Goal: Find specific page/section: Find specific page/section

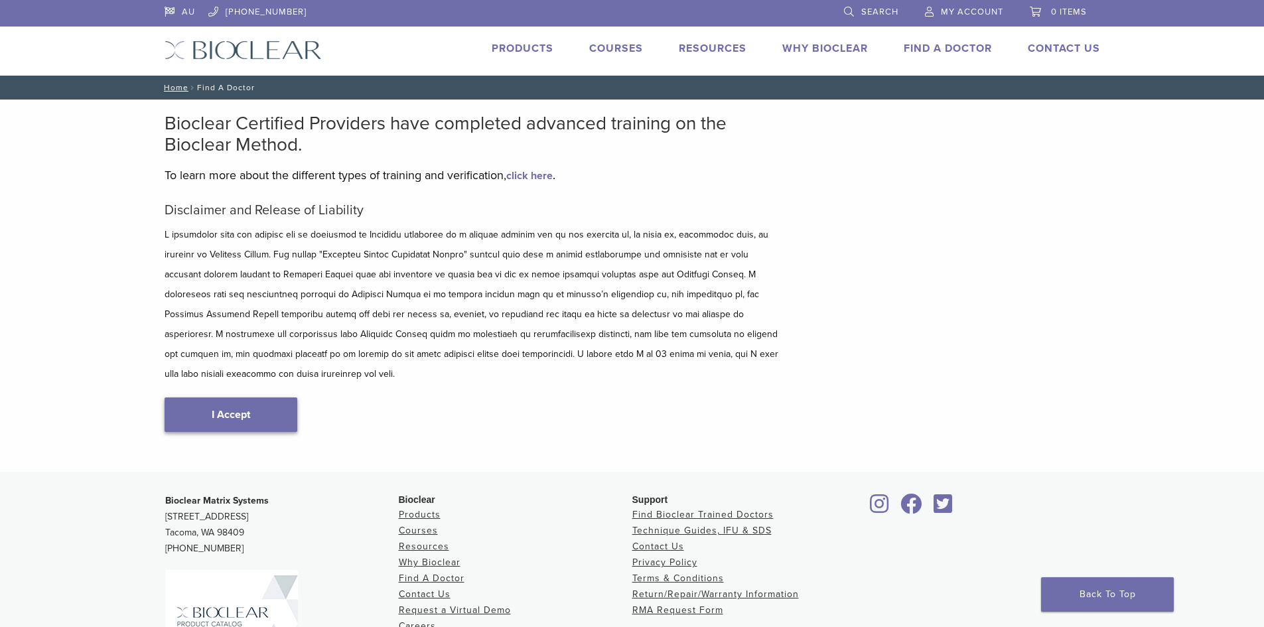
click at [252, 398] on link "I Accept" at bounding box center [231, 415] width 133 height 35
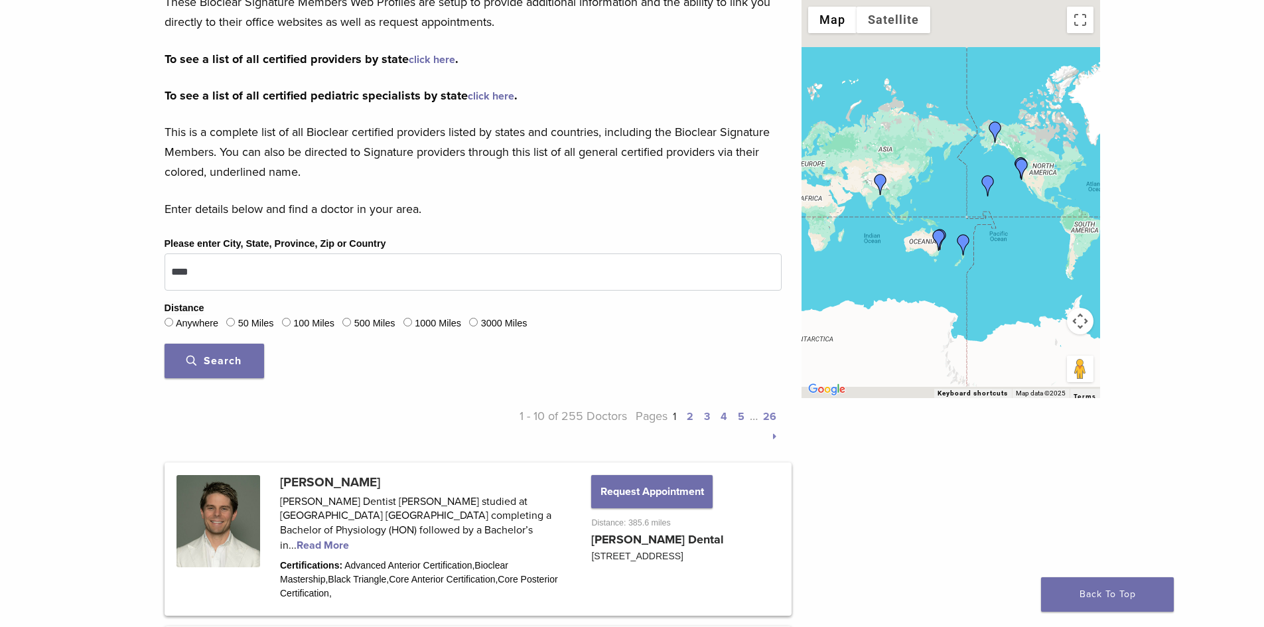
scroll to position [266, 0]
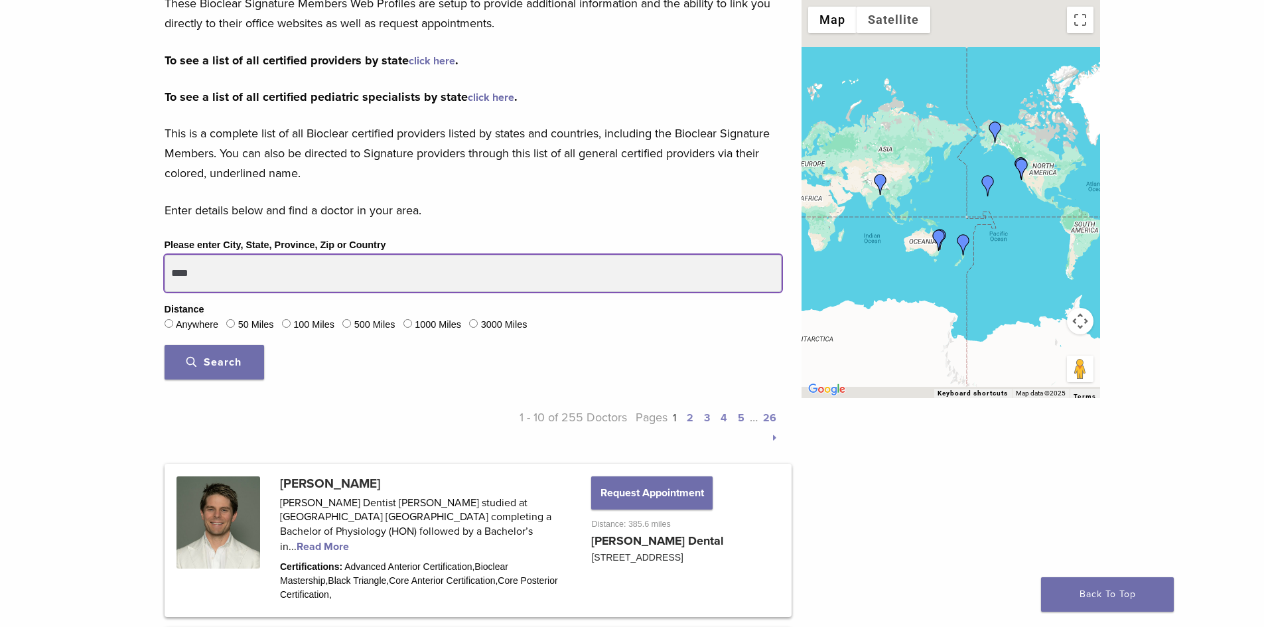
click at [239, 264] on input "****" at bounding box center [473, 273] width 617 height 37
click at [165, 345] on button "Search" at bounding box center [215, 362] width 100 height 35
drag, startPoint x: 218, startPoint y: 271, endPoint x: 154, endPoint y: 271, distance: 63.7
click at [155, 271] on div "Please enter City, State, Province, Zip or Country **** Distance Anywhere 50 Mi…" at bounding box center [473, 313] width 637 height 153
type input "********"
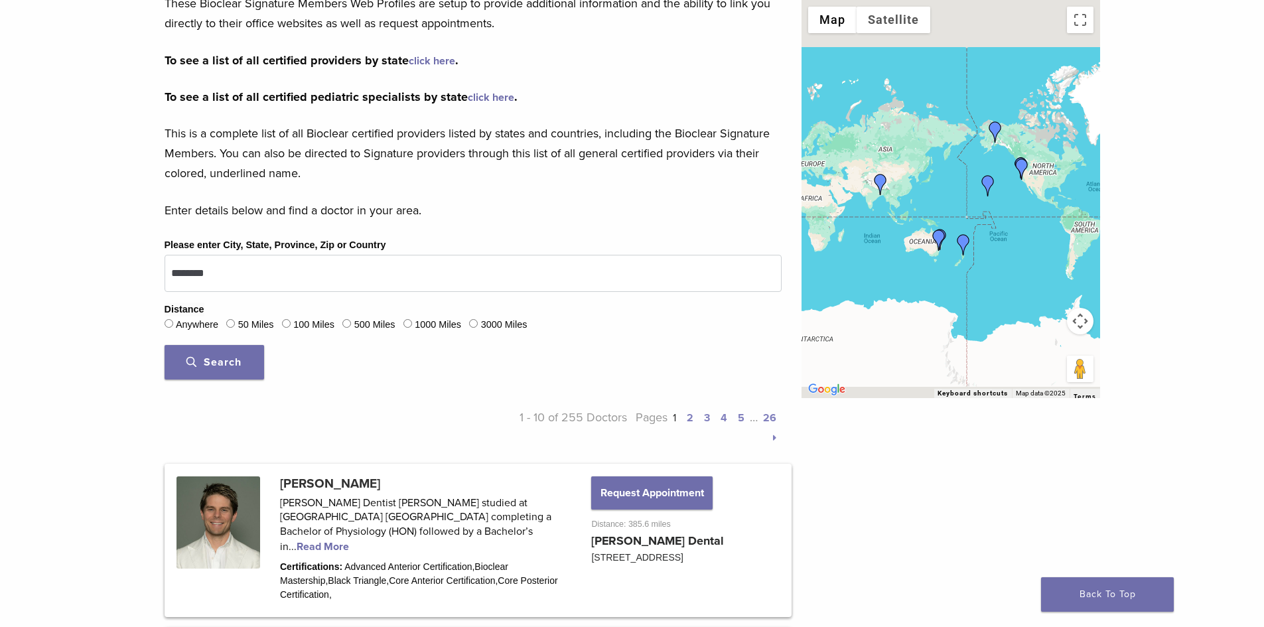
click at [212, 354] on button "Search" at bounding box center [215, 362] width 100 height 35
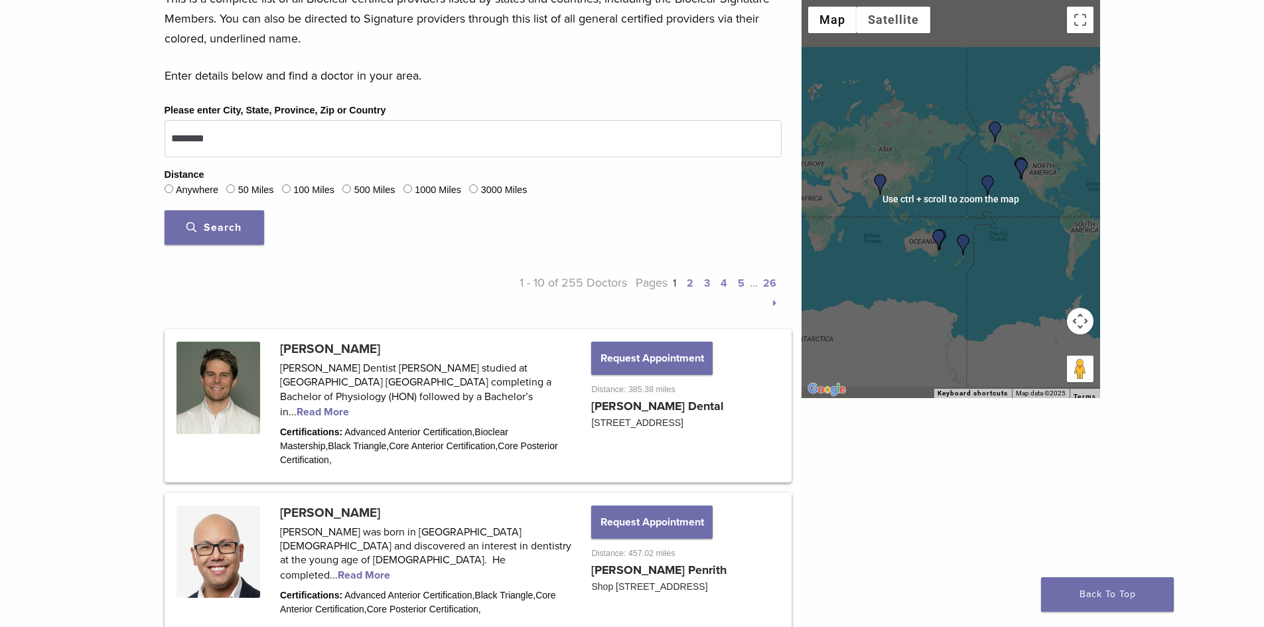
scroll to position [398, 0]
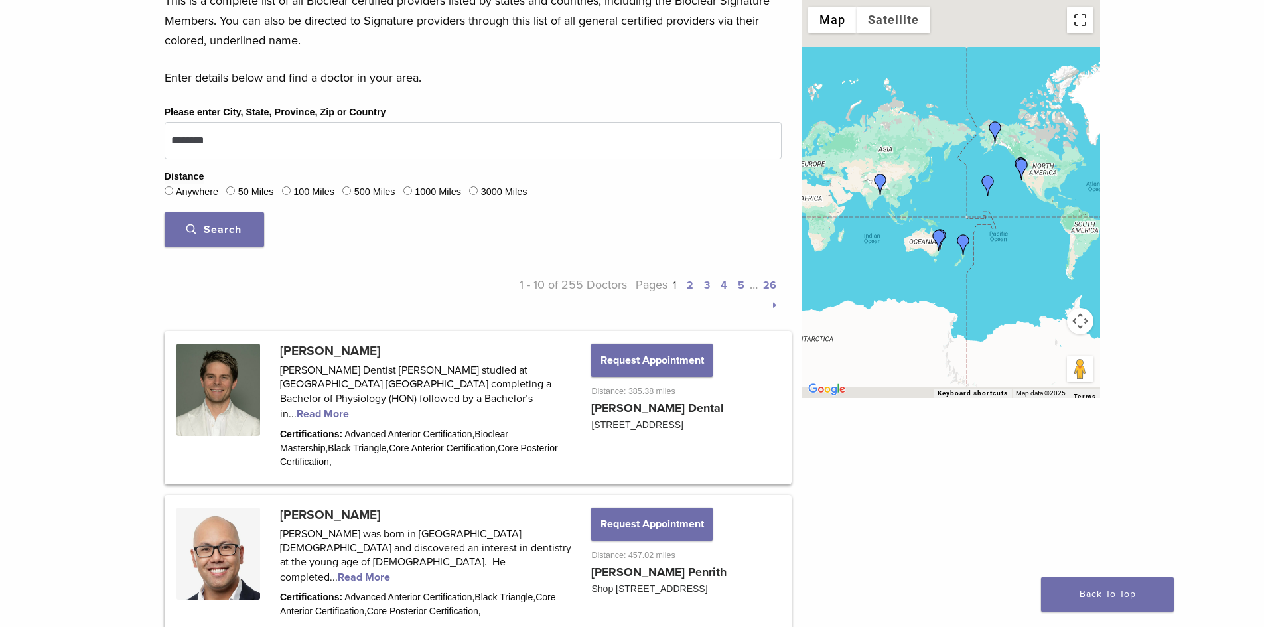
drag, startPoint x: 1086, startPoint y: 28, endPoint x: 1086, endPoint y: 86, distance: 57.7
click at [1086, 28] on button "Toggle fullscreen view" at bounding box center [1080, 20] width 27 height 27
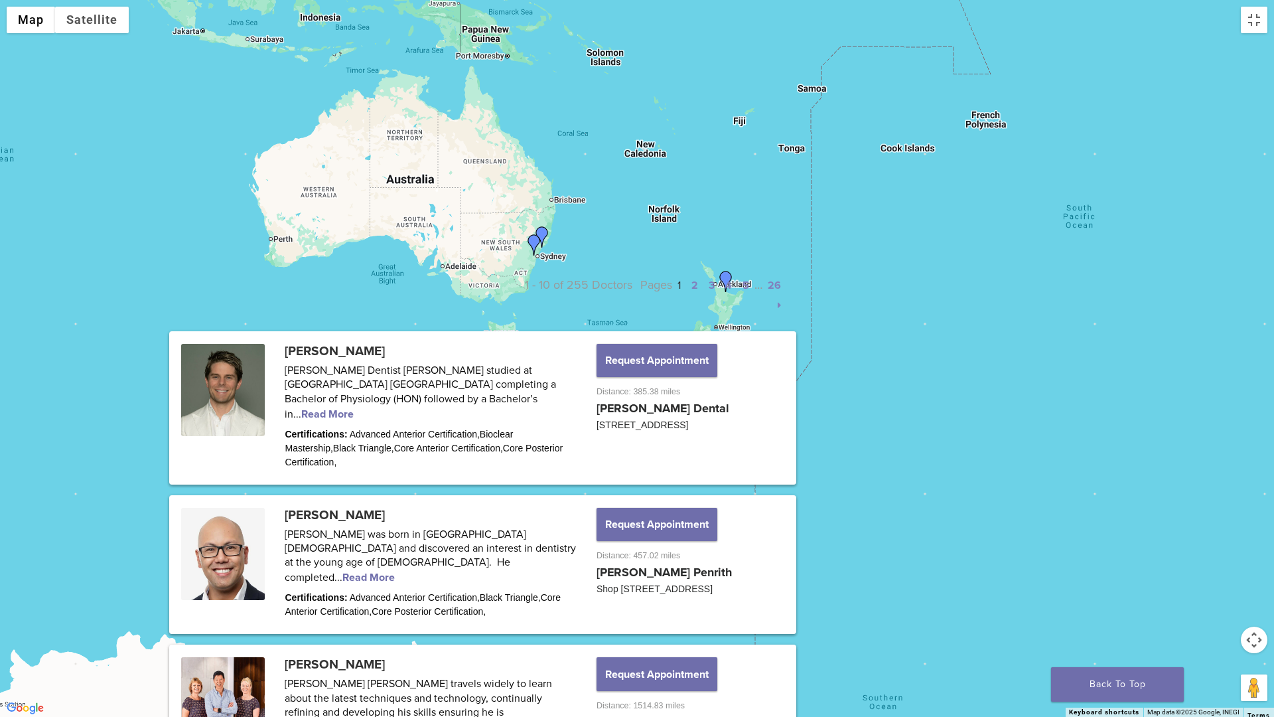
drag, startPoint x: 453, startPoint y: 297, endPoint x: 545, endPoint y: 431, distance: 162.8
click at [537, 441] on div at bounding box center [637, 358] width 1274 height 717
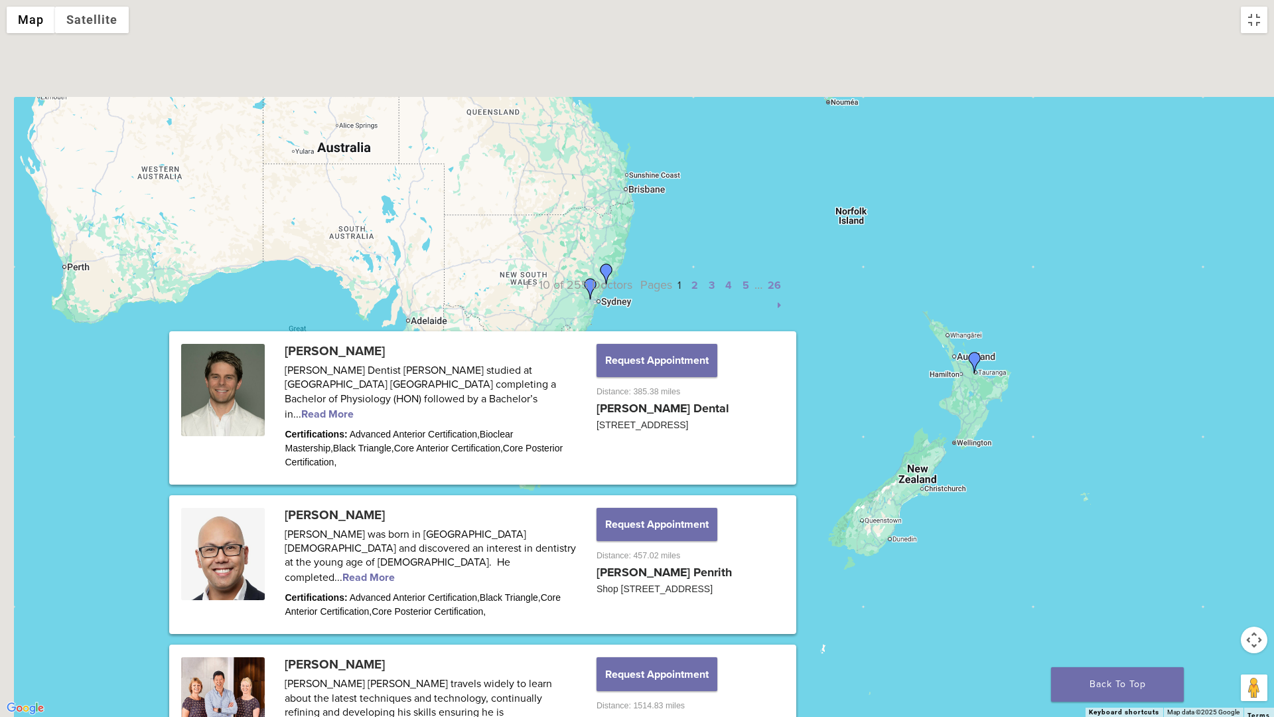
drag, startPoint x: 611, startPoint y: 208, endPoint x: 668, endPoint y: 459, distance: 256.7
click at [665, 455] on div at bounding box center [637, 358] width 1274 height 717
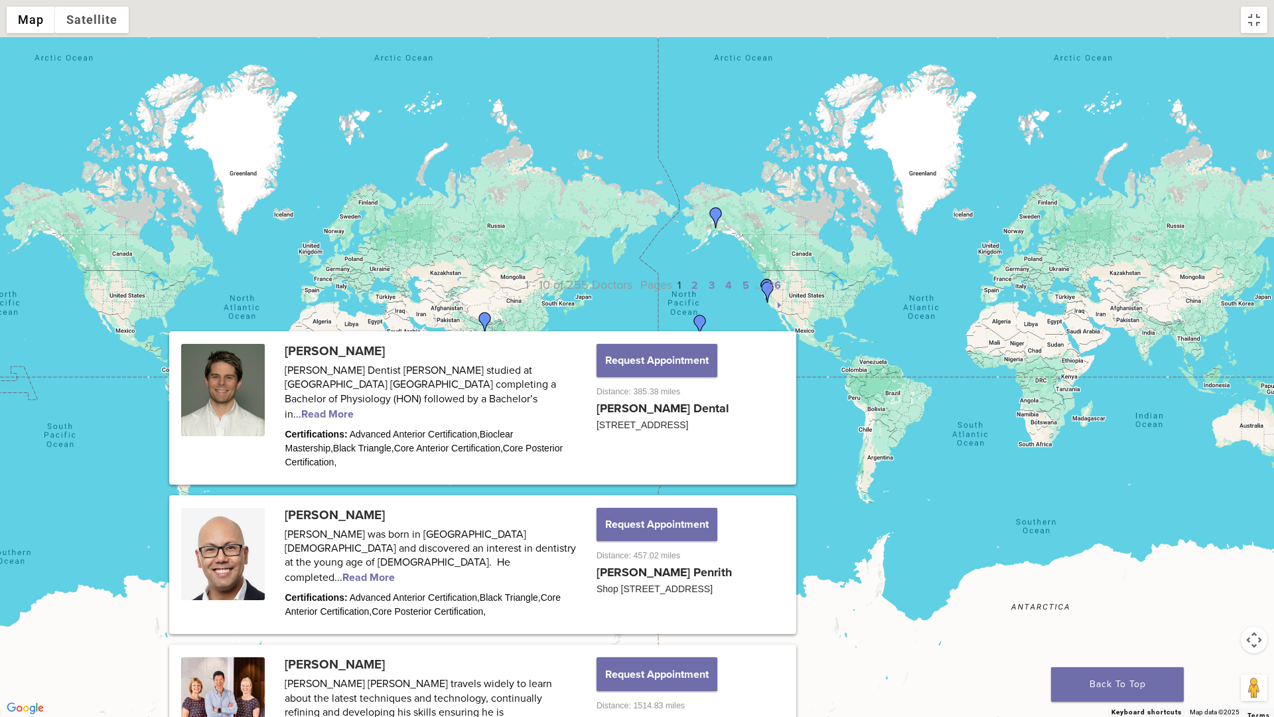
drag, startPoint x: 1135, startPoint y: 324, endPoint x: 979, endPoint y: 337, distance: 156.5
click at [979, 337] on div at bounding box center [637, 358] width 1274 height 717
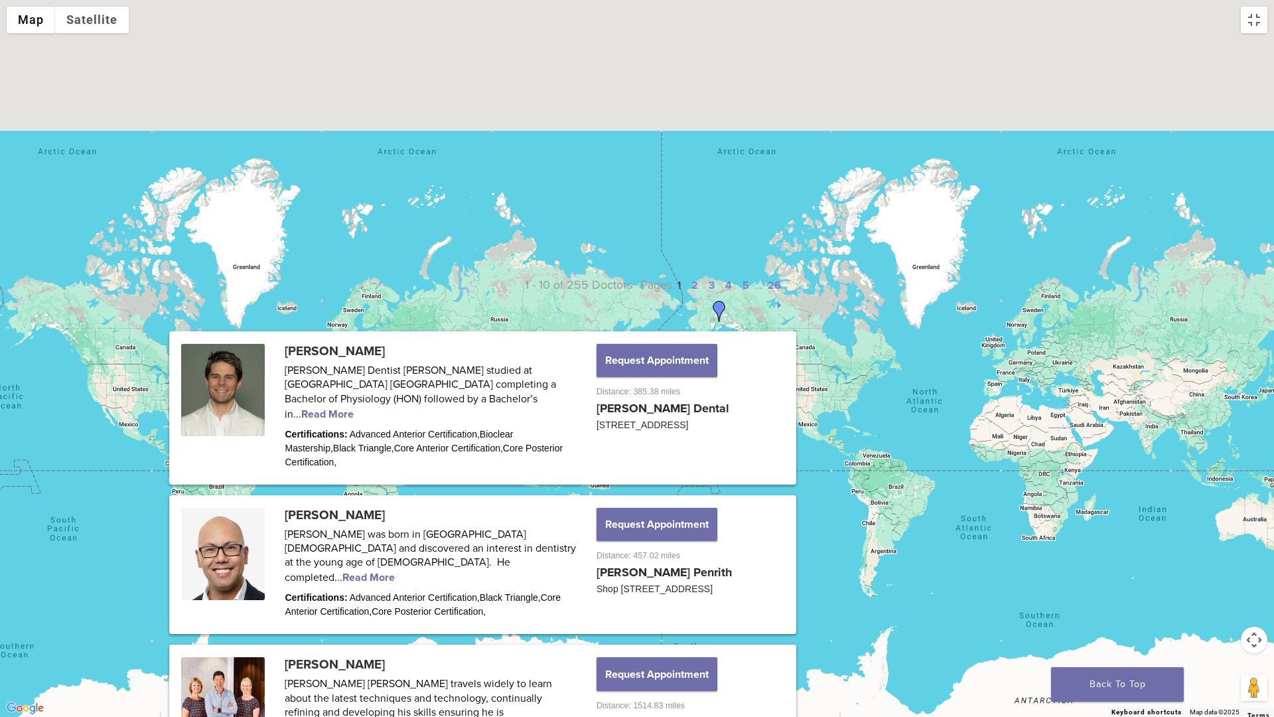
drag, startPoint x: 763, startPoint y: 378, endPoint x: 766, endPoint y: 461, distance: 83.0
click at [766, 461] on div at bounding box center [637, 358] width 1274 height 717
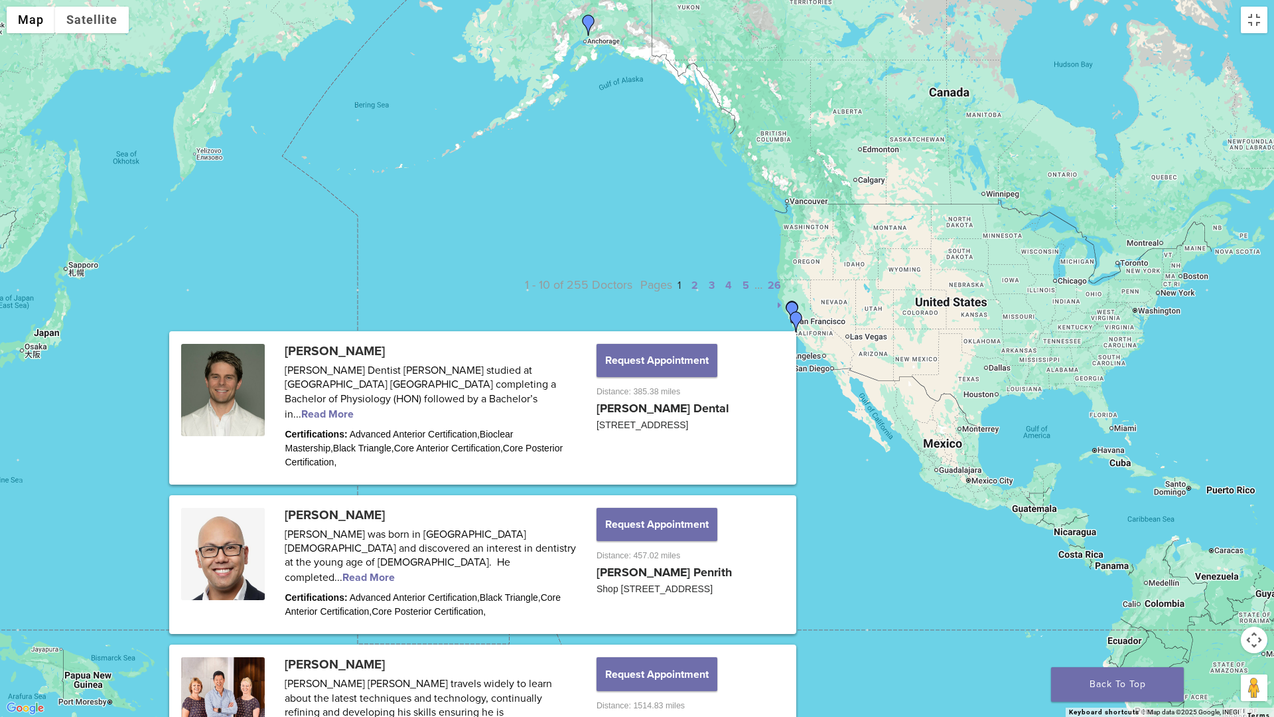
drag, startPoint x: 804, startPoint y: 359, endPoint x: 806, endPoint y: 447, distance: 88.3
click at [806, 447] on div at bounding box center [637, 358] width 1274 height 717
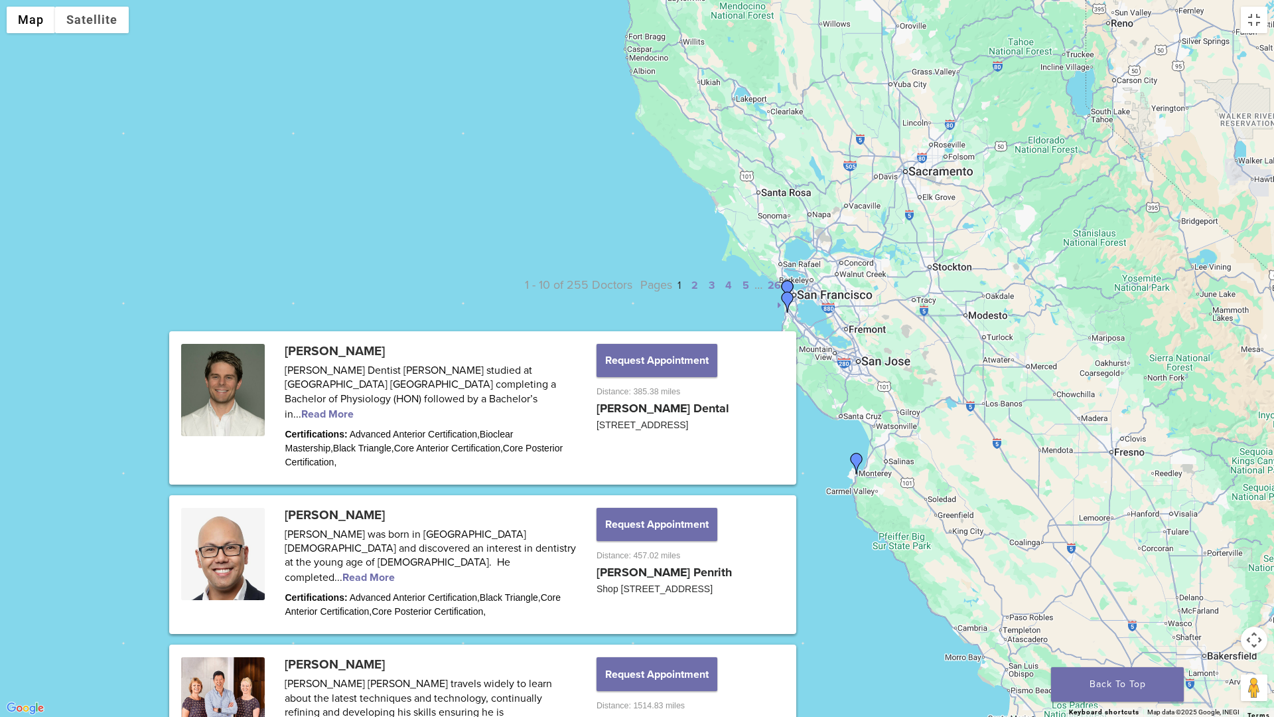
drag, startPoint x: 763, startPoint y: 286, endPoint x: 773, endPoint y: 420, distance: 134.4
click at [773, 420] on div at bounding box center [637, 358] width 1274 height 717
